Goal: Use online tool/utility: Utilize a website feature to perform a specific function

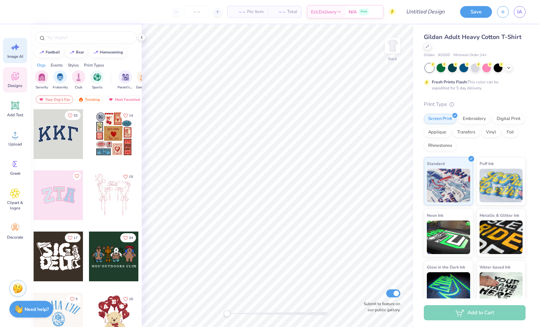
click at [14, 54] on span "Image AI" at bounding box center [15, 56] width 16 height 5
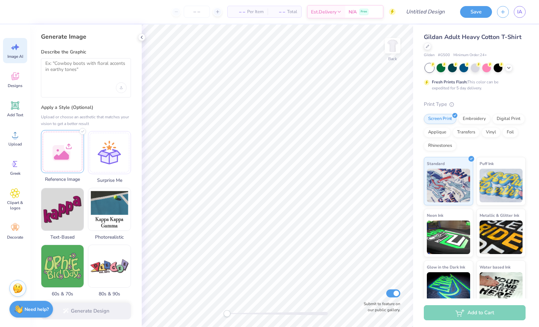
click at [65, 147] on div at bounding box center [62, 151] width 43 height 43
drag, startPoint x: 247, startPoint y: 19, endPoint x: 76, endPoint y: 141, distance: 210.0
click at [76, 141] on div at bounding box center [62, 151] width 43 height 43
click at [68, 146] on div at bounding box center [62, 151] width 43 height 43
click at [76, 69] on textarea at bounding box center [85, 68] width 81 height 17
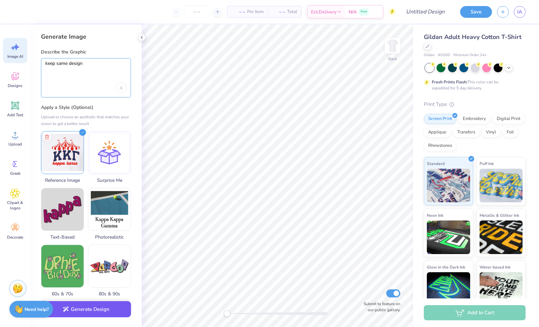
type textarea "keep same design"
click at [105, 305] on button "Generate Design" at bounding box center [86, 309] width 90 height 16
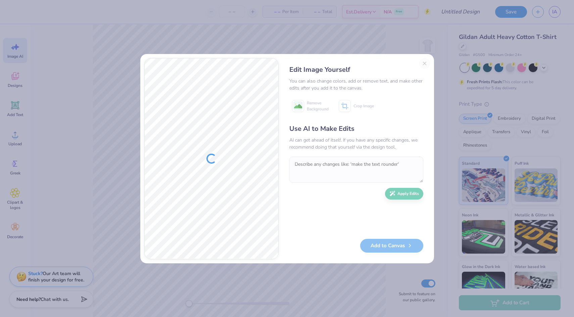
click at [424, 65] on div "Edit Image Yourself You can also change colors, add or remove text, and make ot…" at bounding box center [356, 159] width 147 height 202
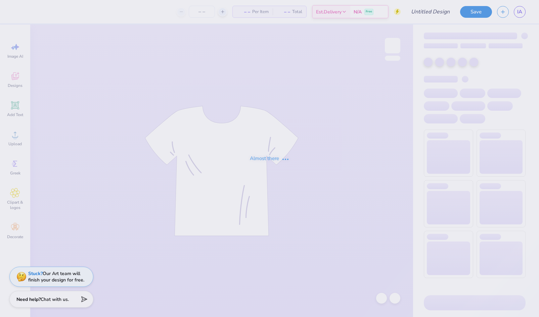
type input "kappa karnival"
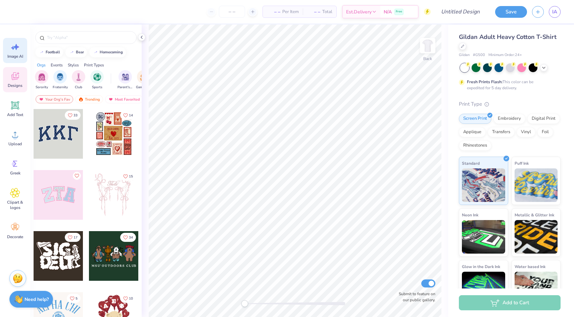
click at [14, 60] on div "Image AI" at bounding box center [15, 50] width 24 height 25
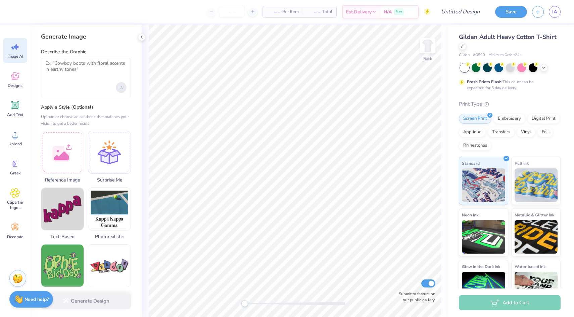
click at [121, 91] on div "Upload image" at bounding box center [121, 87] width 11 height 11
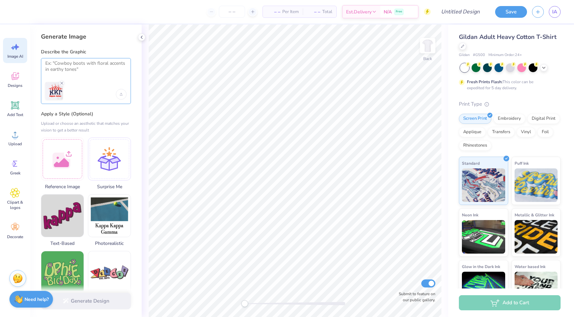
click at [68, 74] on textarea at bounding box center [85, 68] width 81 height 17
type textarea "same design"
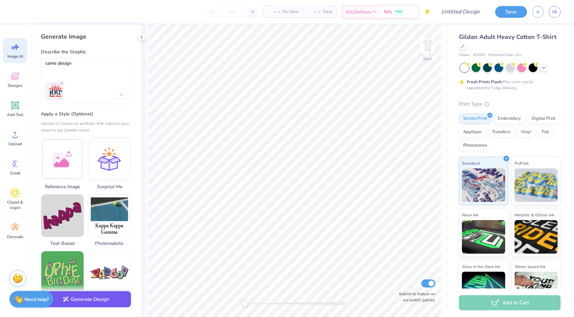
click at [95, 300] on button "Generate Design" at bounding box center [86, 300] width 90 height 16
